Goal: Information Seeking & Learning: Learn about a topic

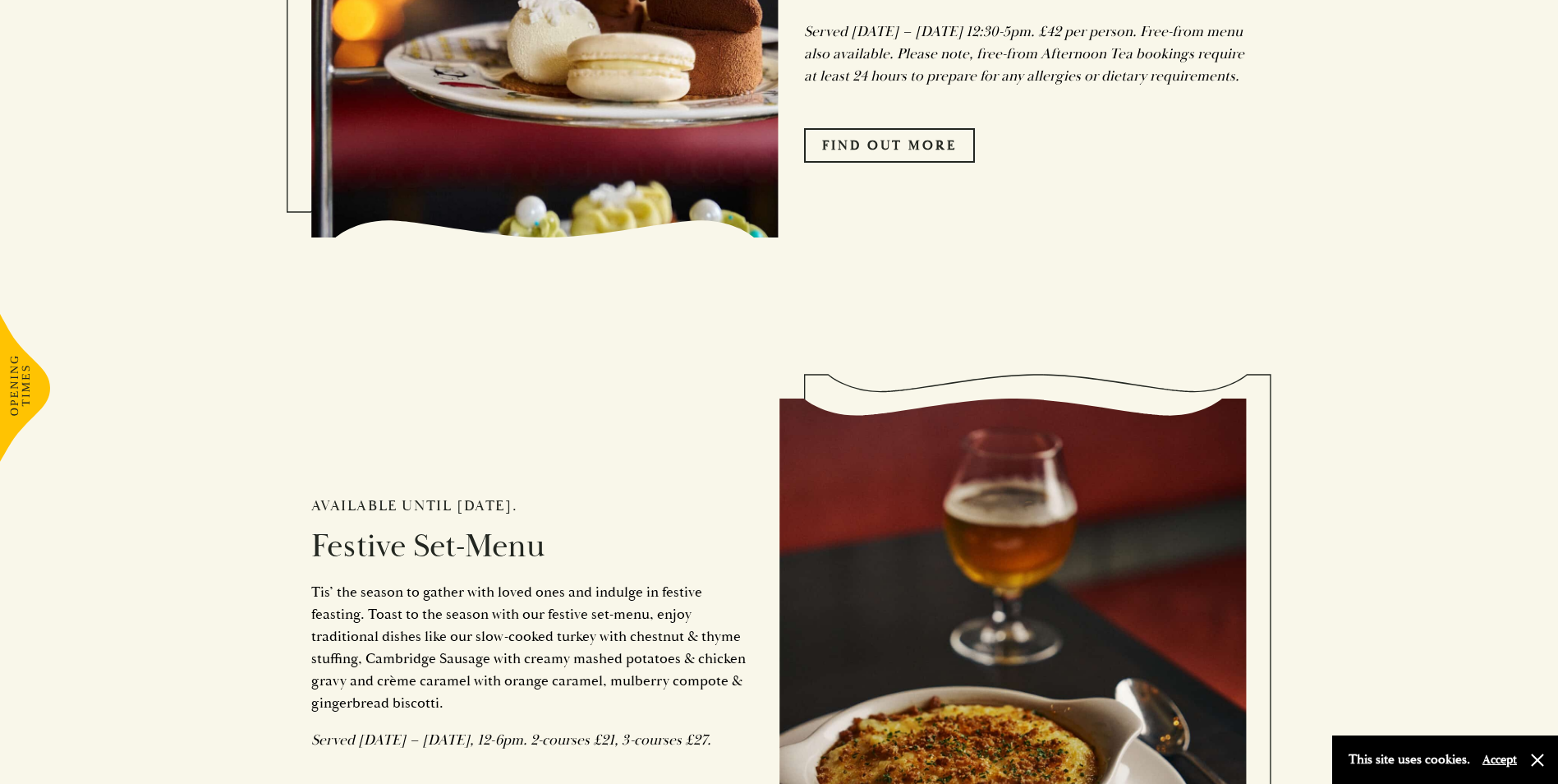
scroll to position [1561, 0]
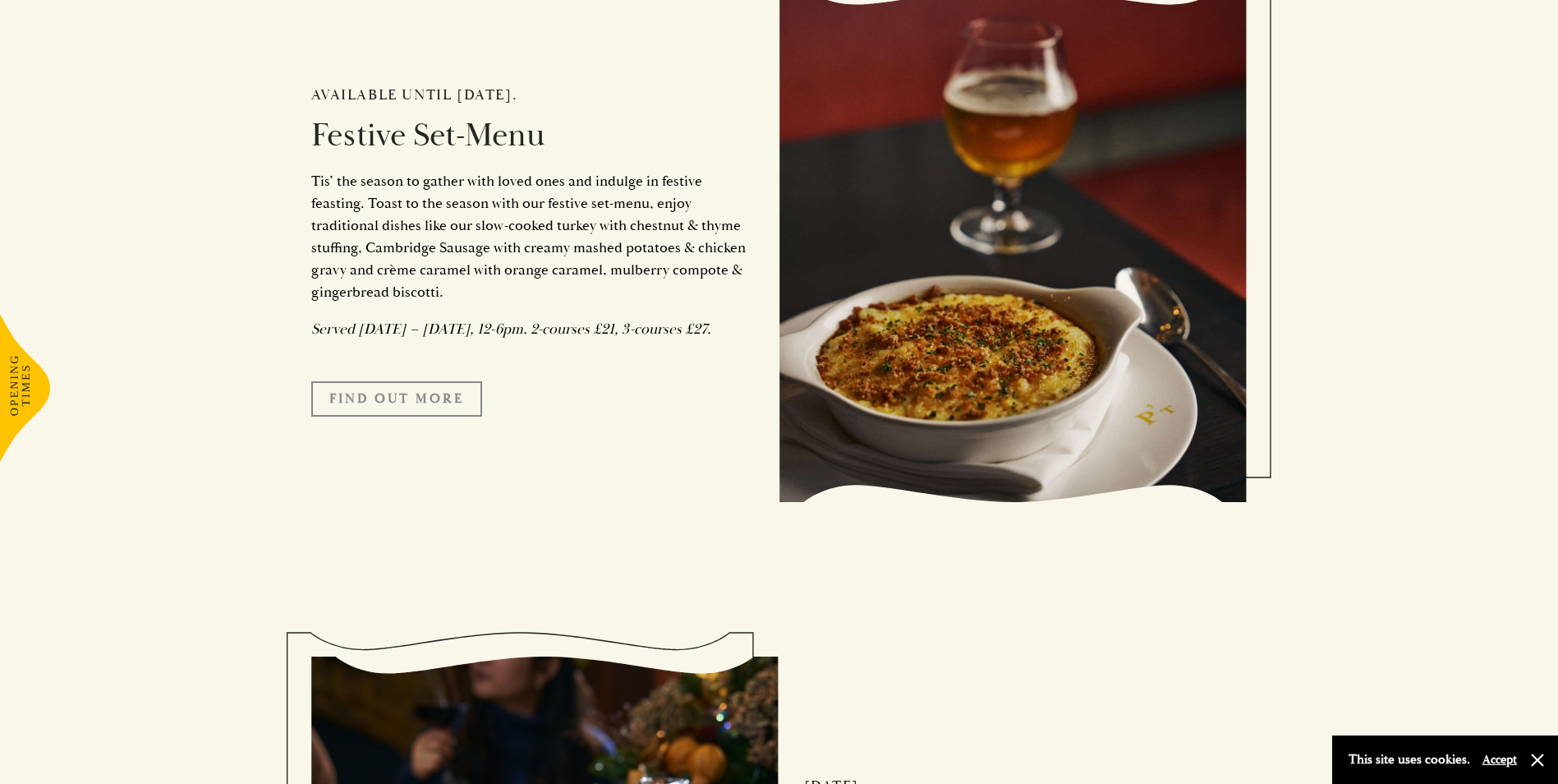
click at [401, 416] on link "FIND OUT MORE" at bounding box center [396, 398] width 171 height 34
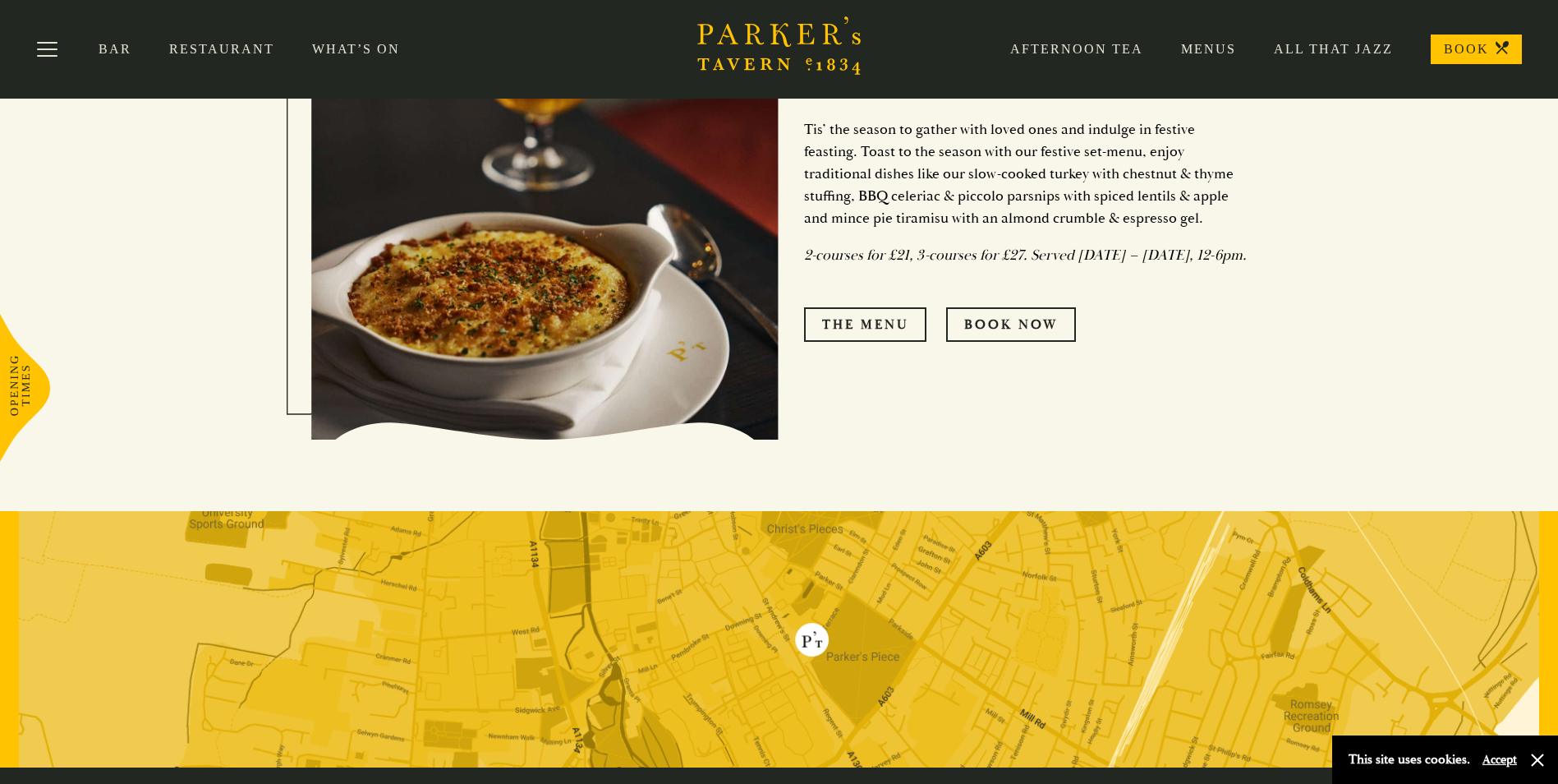
scroll to position [786, 0]
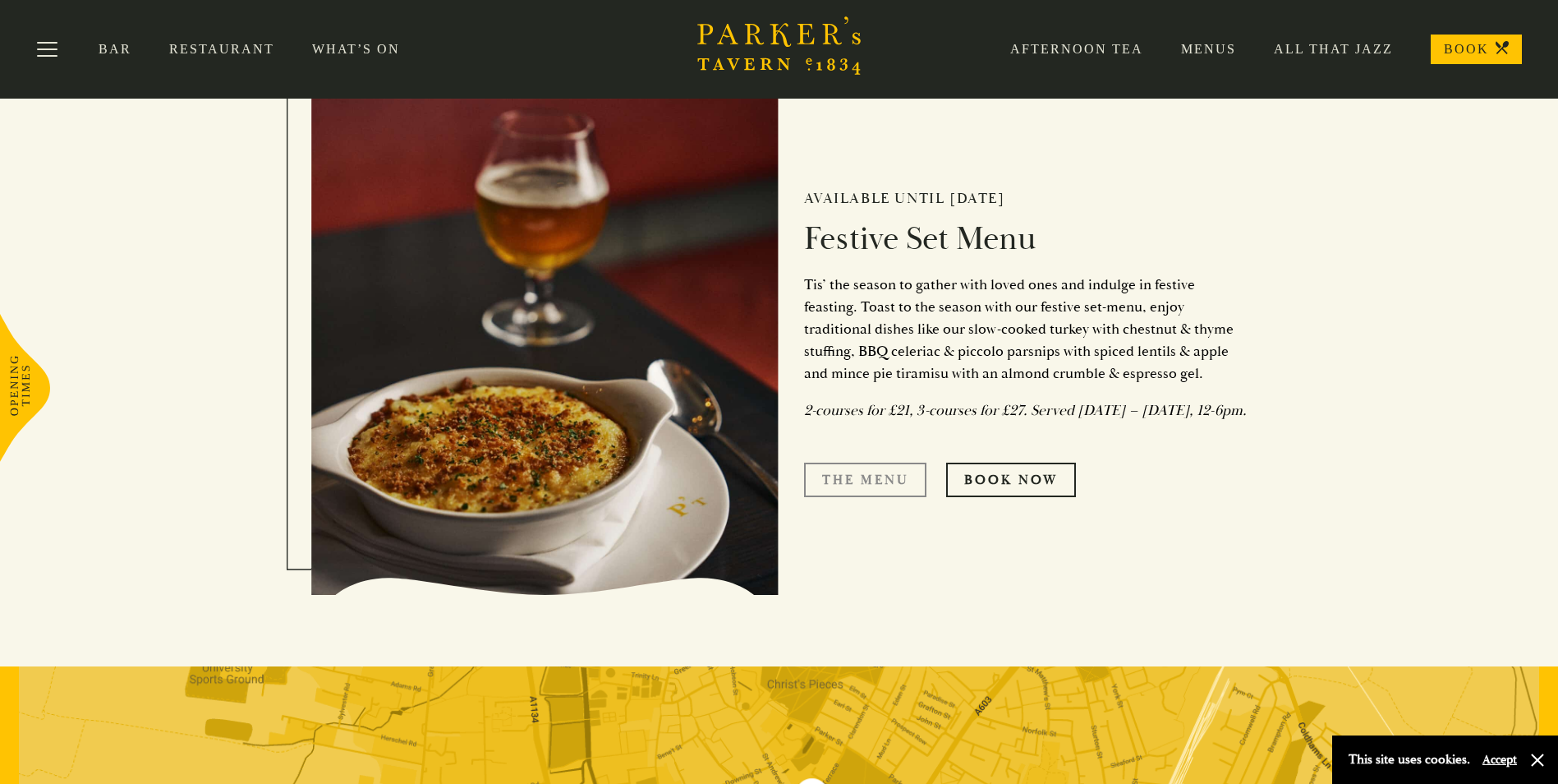
click at [861, 491] on link "The Menu" at bounding box center [865, 479] width 123 height 34
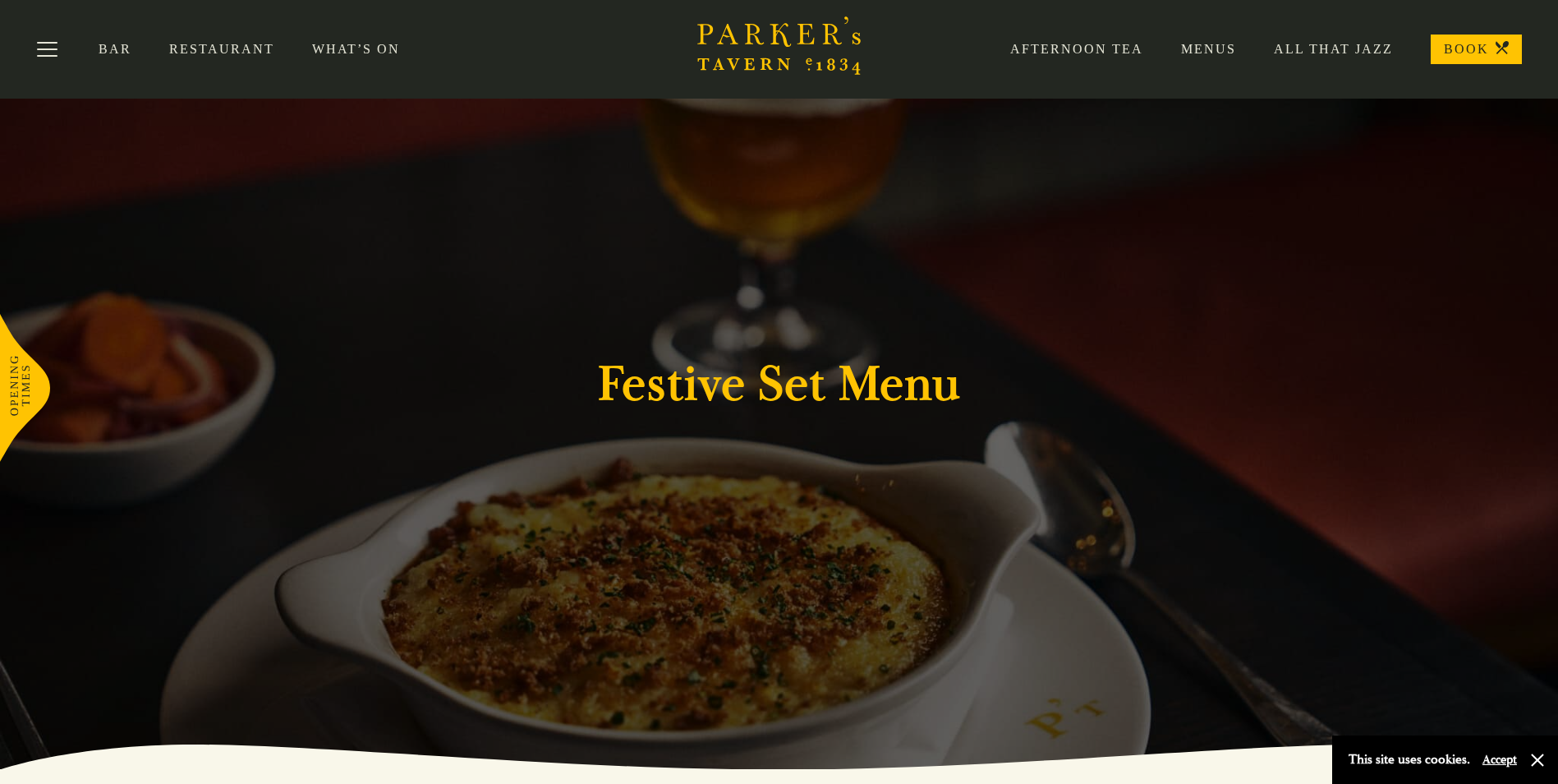
scroll to position [0, 0]
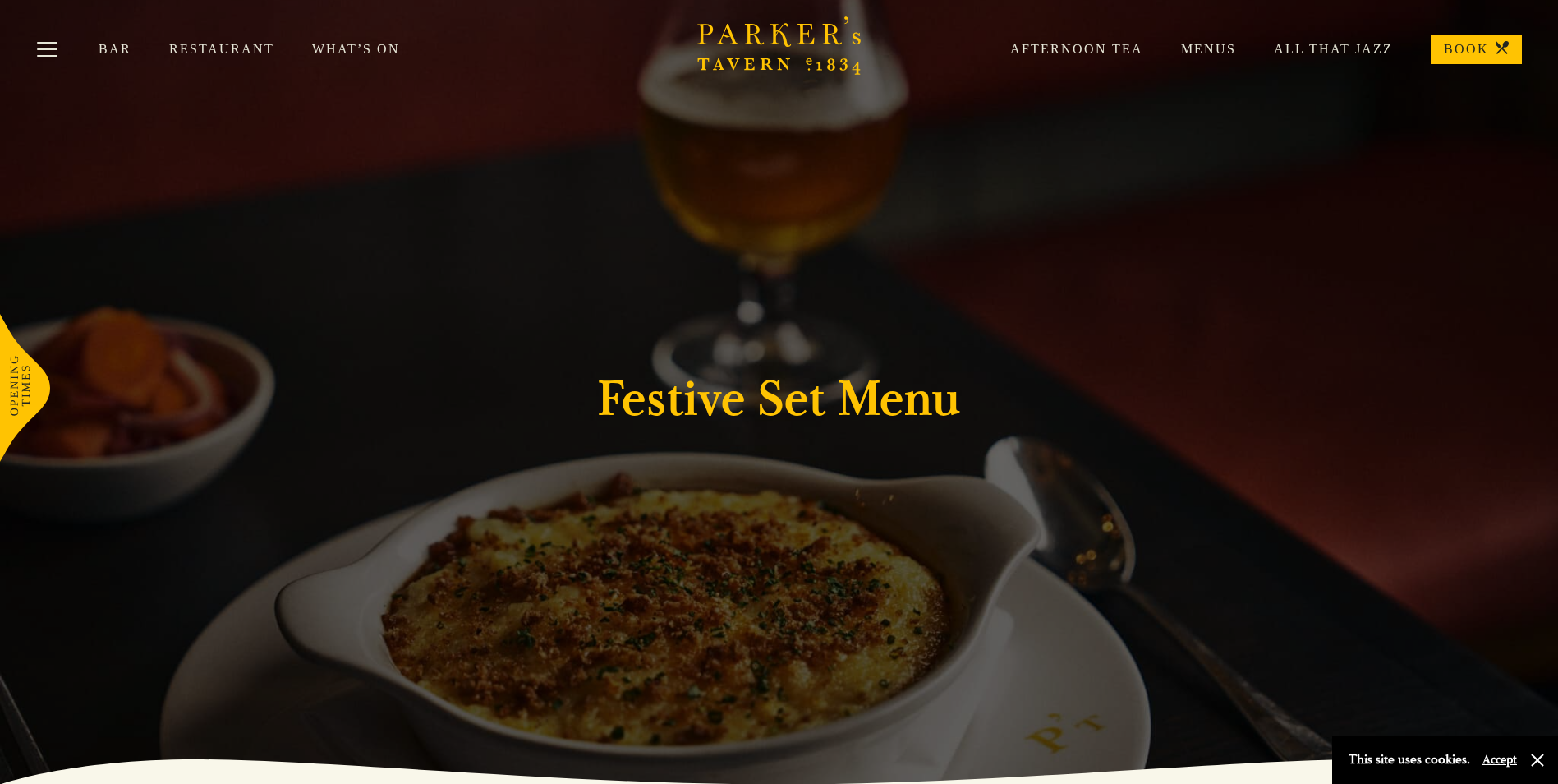
click at [1214, 47] on link "Menus" at bounding box center [1190, 50] width 93 height 17
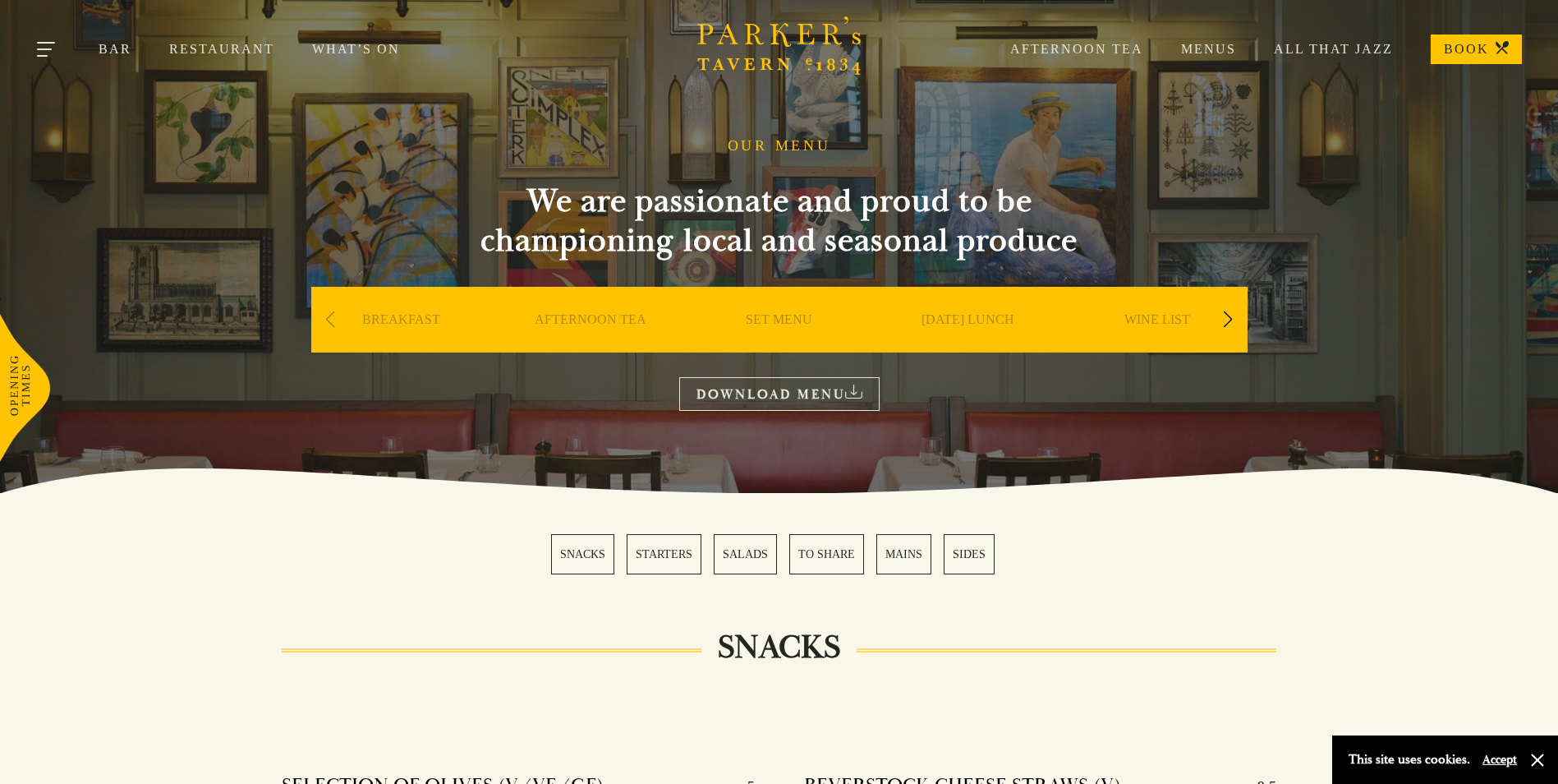
click at [36, 49] on button "Toggle navigation" at bounding box center [47, 53] width 70 height 70
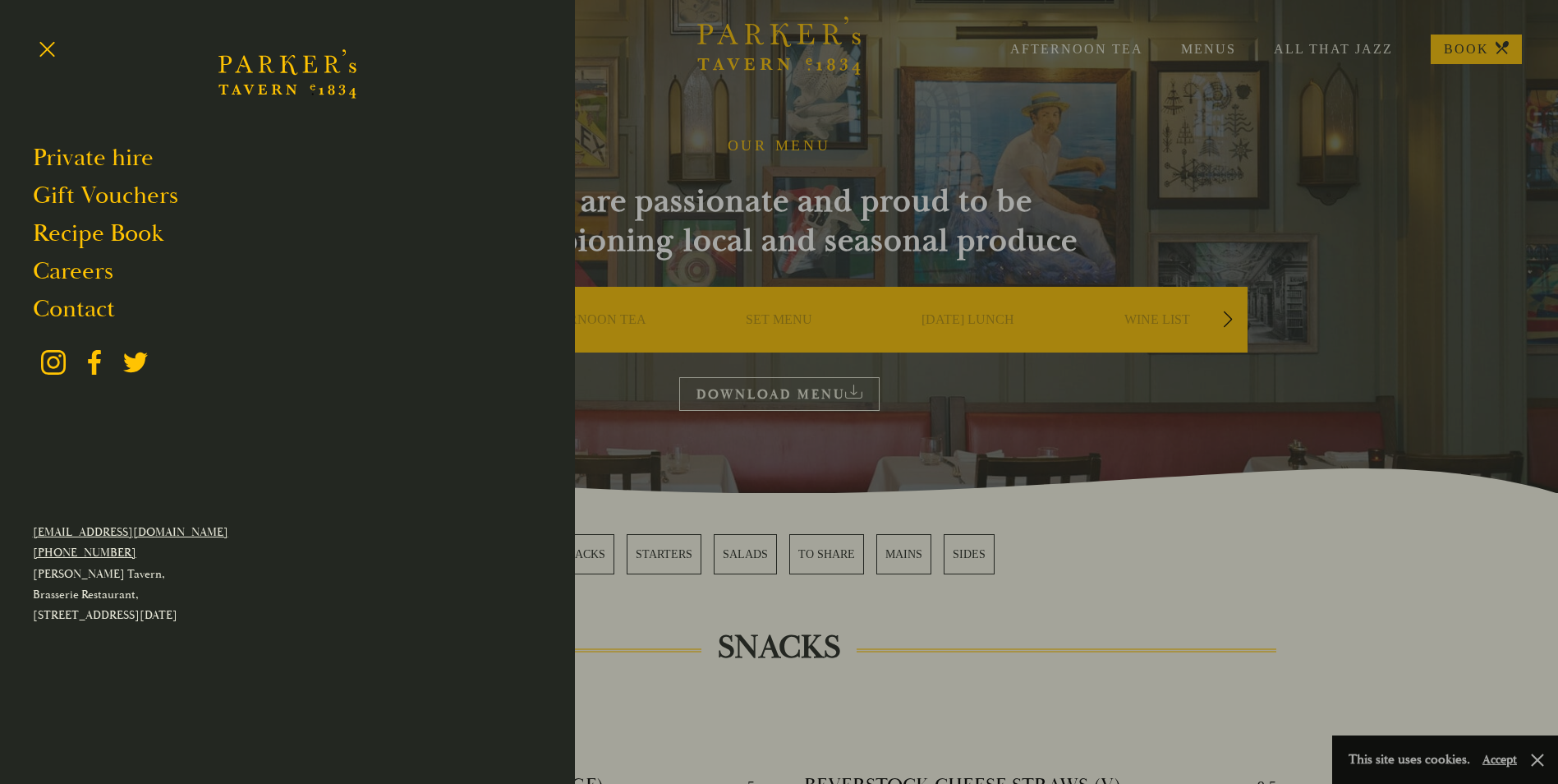
click at [708, 103] on div at bounding box center [779, 392] width 1558 height 784
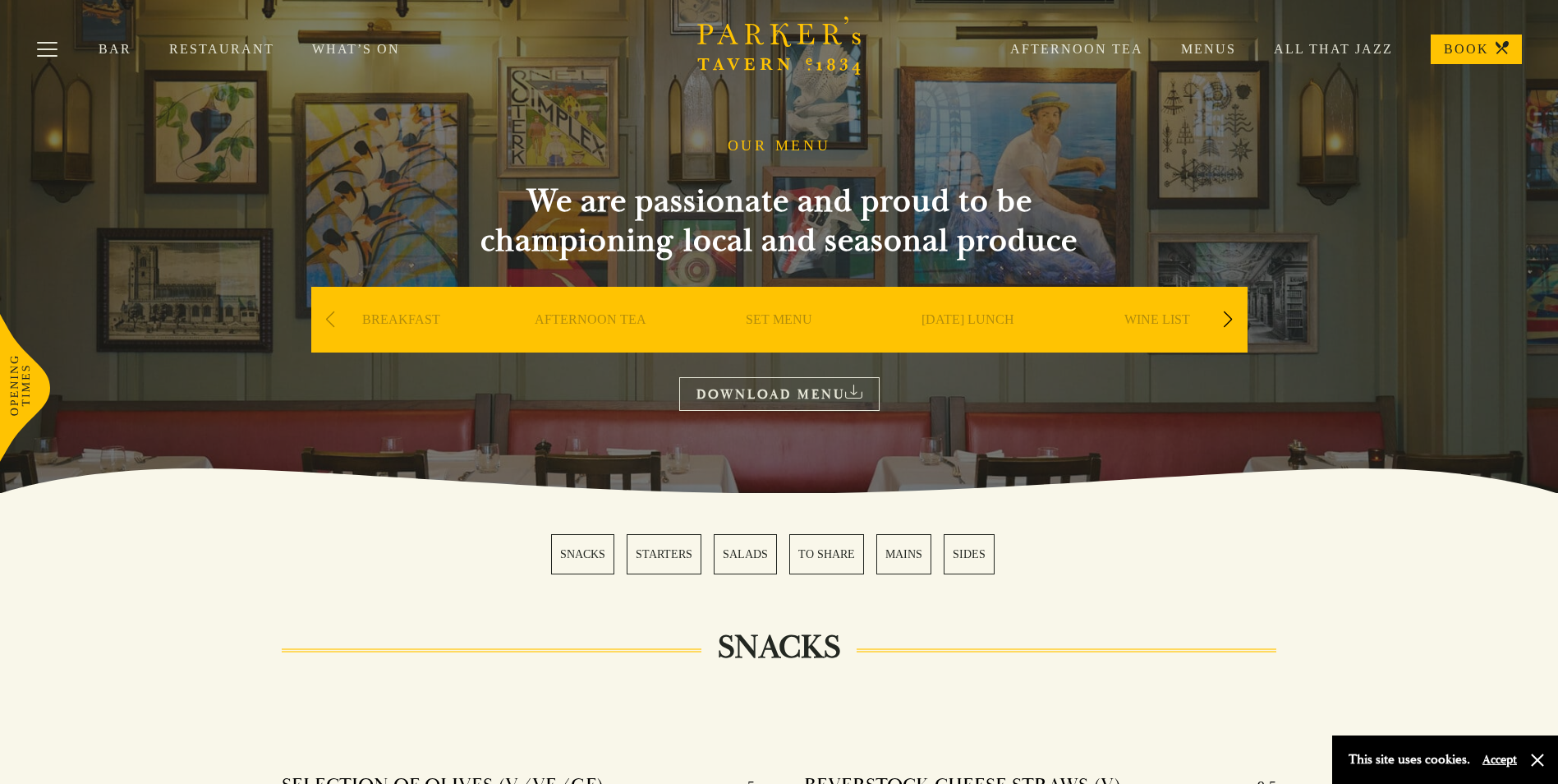
click at [236, 53] on link "Restaurant" at bounding box center [240, 50] width 143 height 17
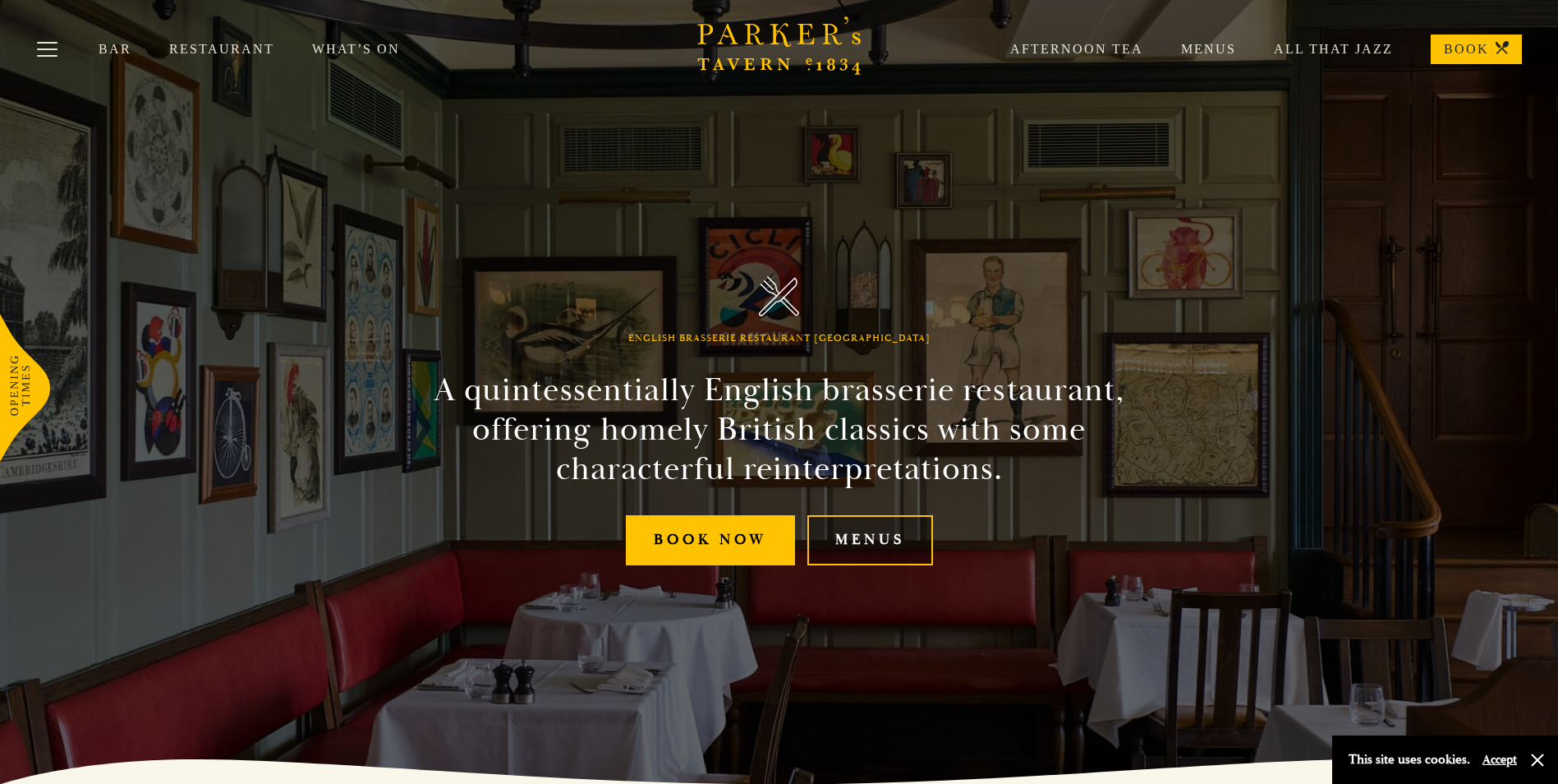
click at [866, 530] on link "Menus" at bounding box center [870, 540] width 125 height 50
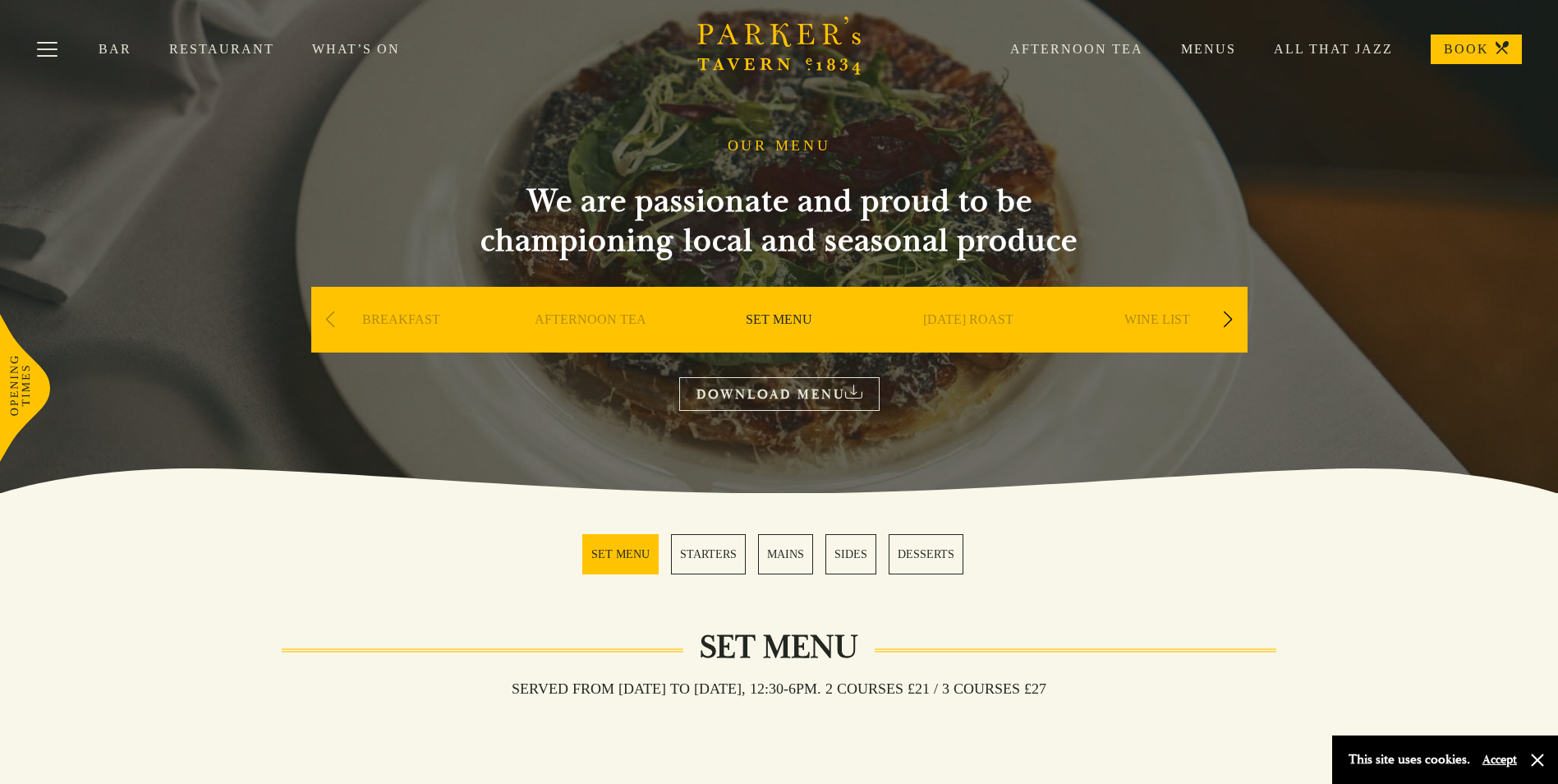
click at [1225, 307] on div "Next slide" at bounding box center [1229, 319] width 22 height 36
click at [1225, 317] on div "Next slide" at bounding box center [1229, 319] width 22 height 36
click at [1227, 318] on div "Next slide" at bounding box center [1229, 319] width 22 height 36
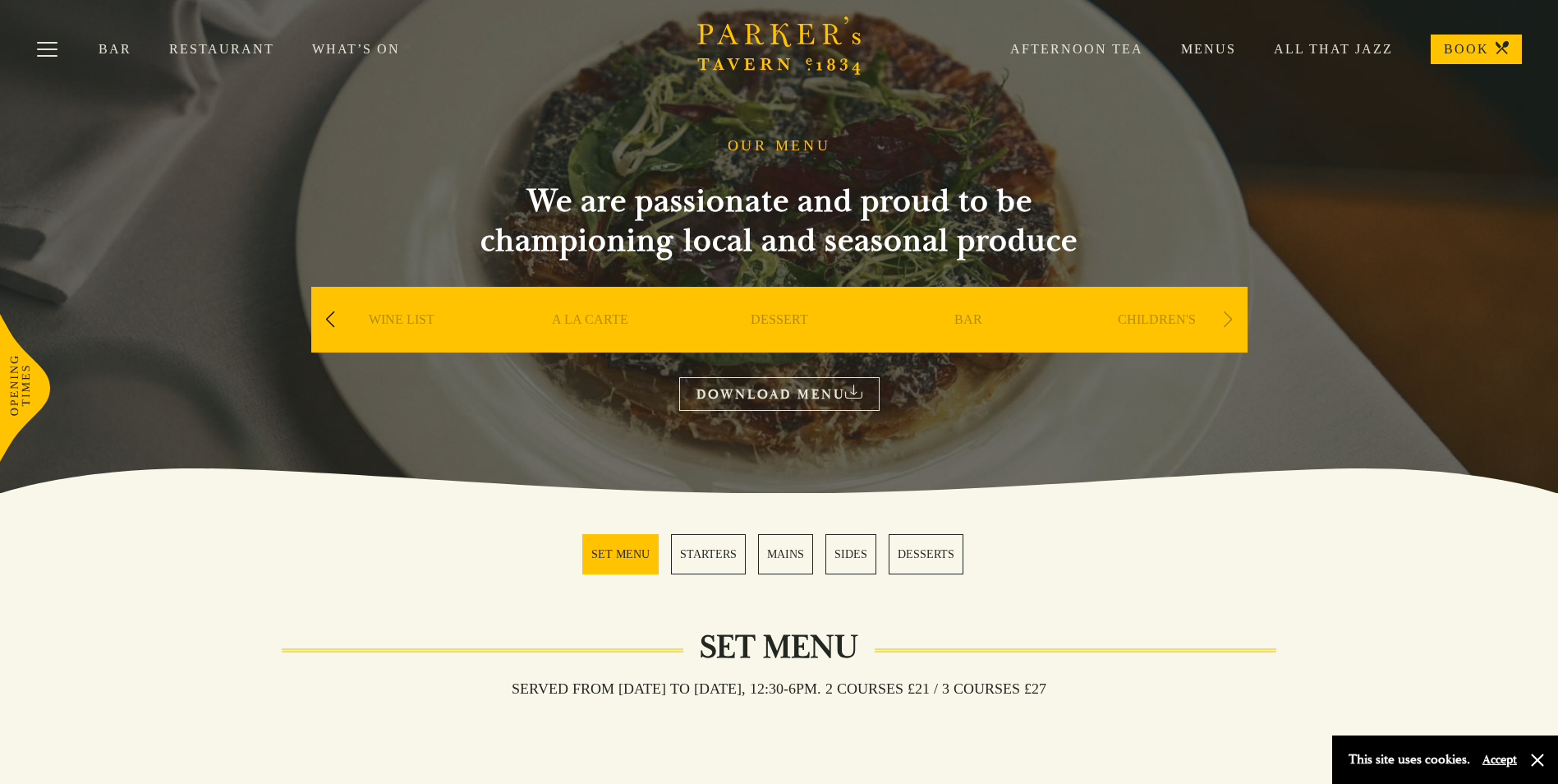
click at [1227, 318] on div "Next slide" at bounding box center [1229, 319] width 22 height 36
click at [334, 319] on div "Previous slide" at bounding box center [330, 319] width 22 height 36
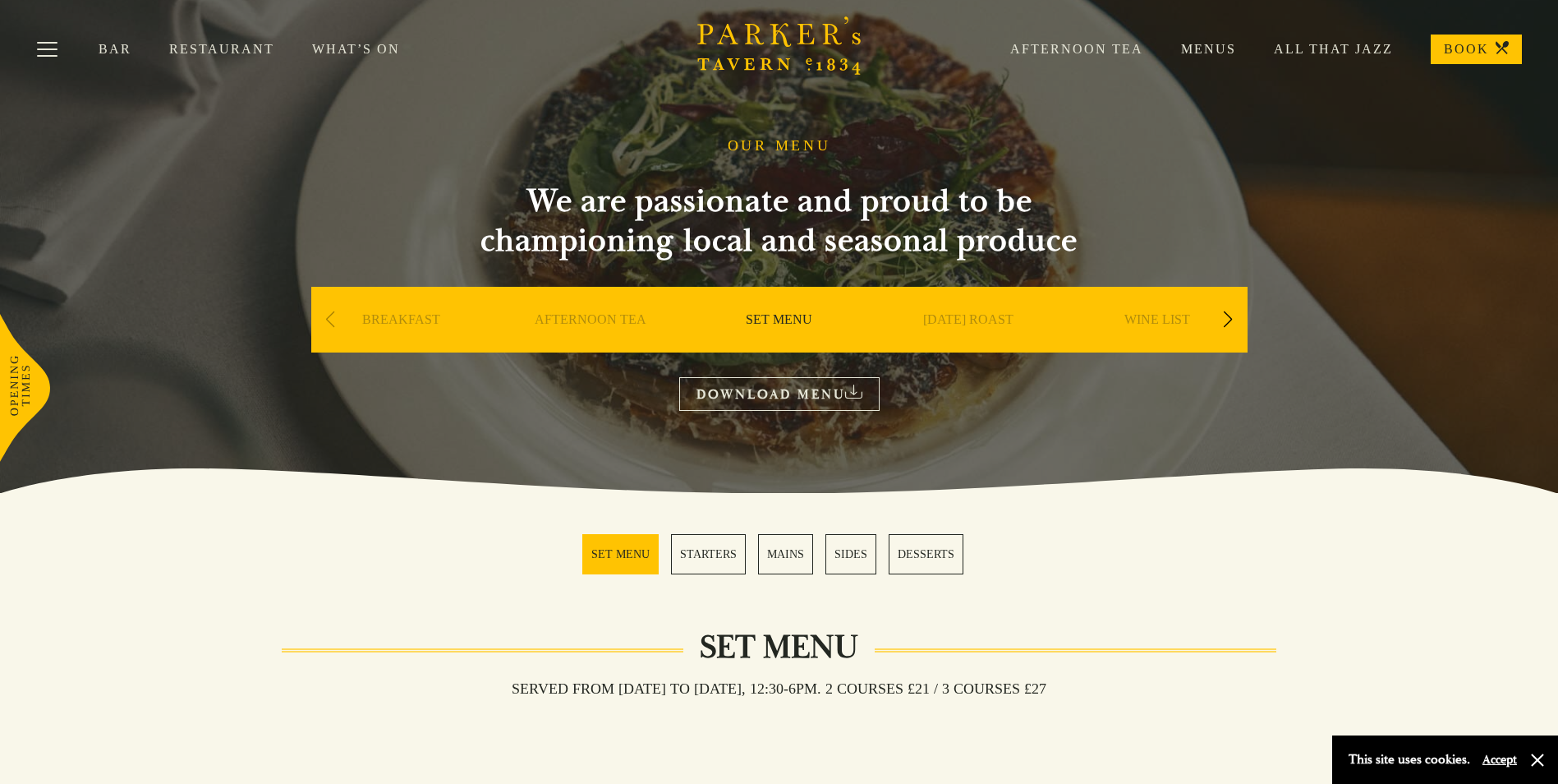
click at [334, 318] on div "Previous slide" at bounding box center [330, 319] width 22 height 36
click at [328, 44] on link "What’s On" at bounding box center [375, 50] width 125 height 17
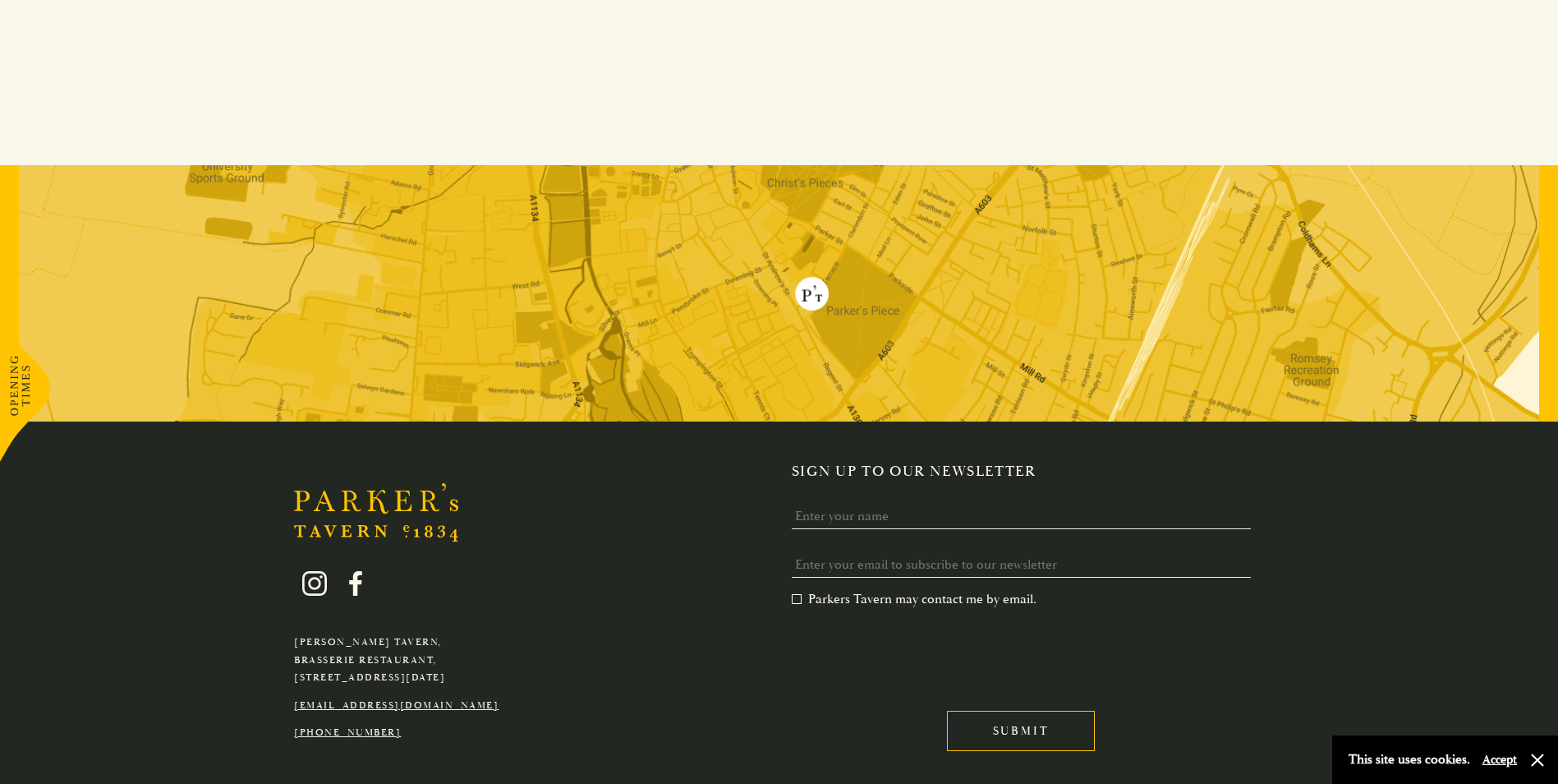
scroll to position [1194, 0]
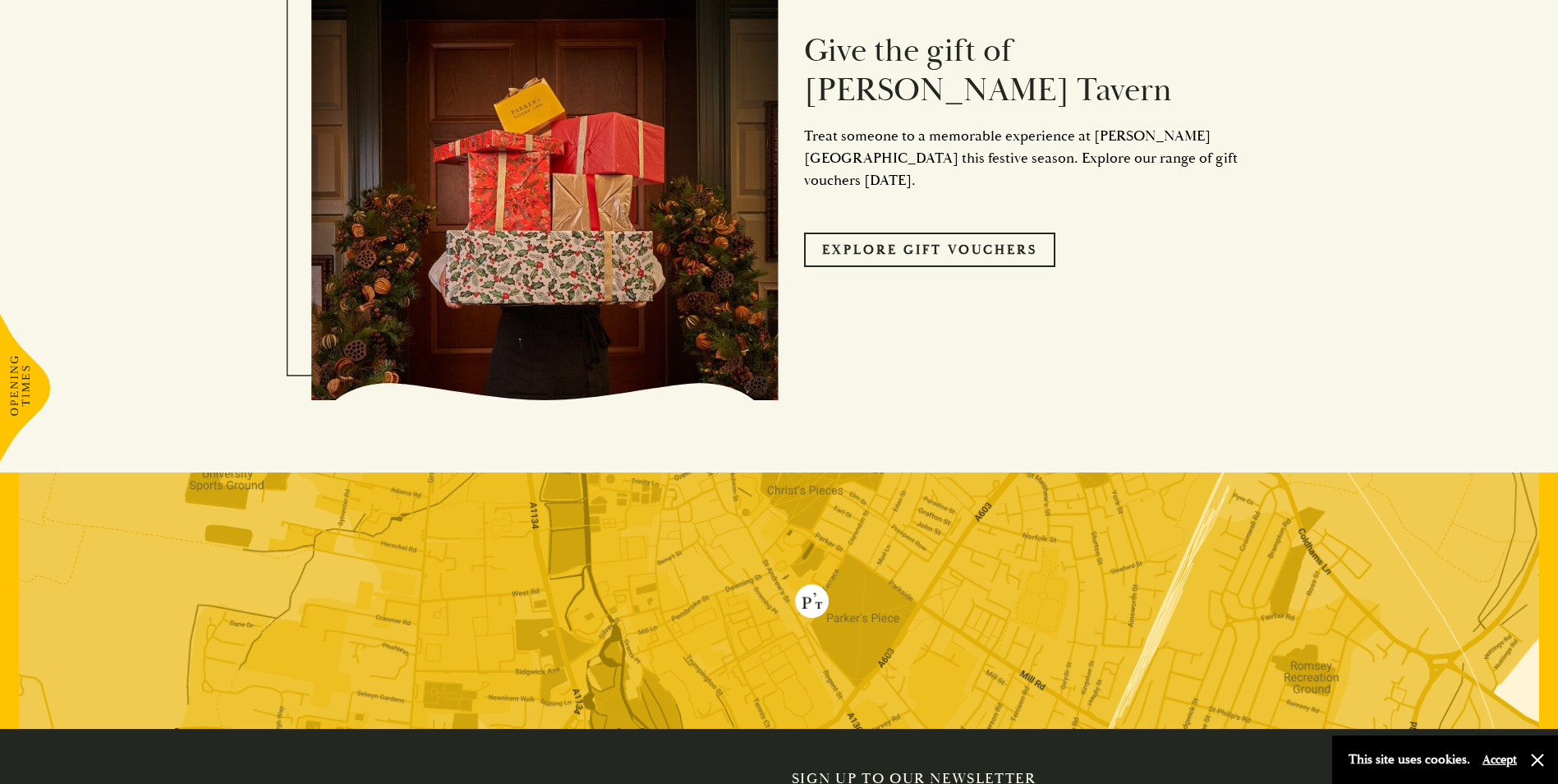
scroll to position [6974, 0]
